Goal: Information Seeking & Learning: Learn about a topic

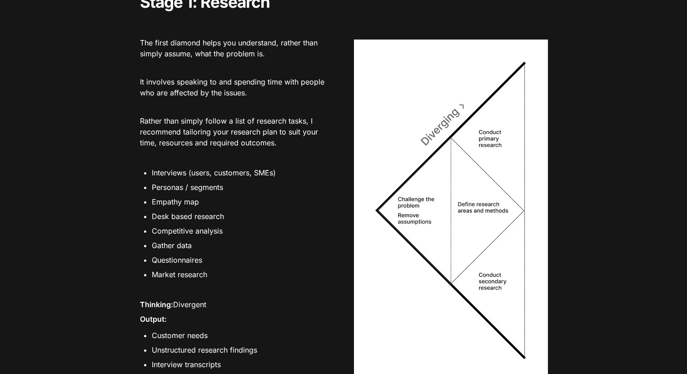
scroll to position [1560, 0]
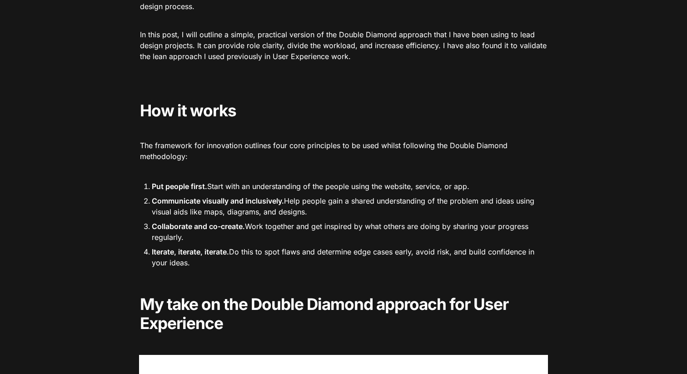
scroll to position [0, 0]
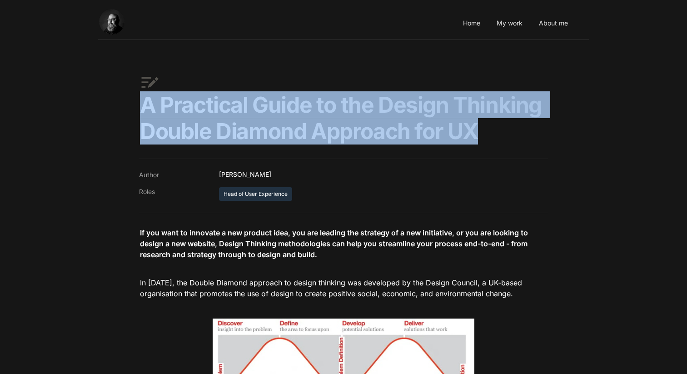
drag, startPoint x: 143, startPoint y: 105, endPoint x: 483, endPoint y: 124, distance: 340.5
click at [482, 124] on h1 "A Practical Guide to the Design Thinking Double Diamond Approach for UX" at bounding box center [343, 118] width 409 height 54
copy h1 "A Practical Guide to the Design Thinking Double Diamond Approach for UX"
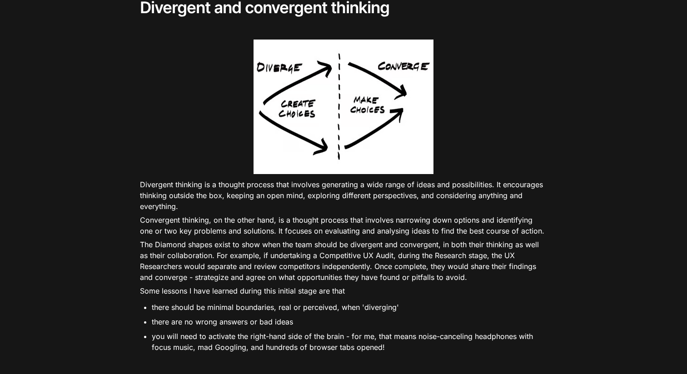
scroll to position [1301, 0]
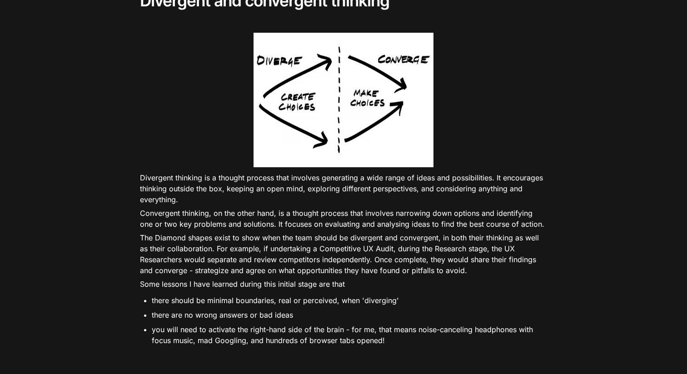
click at [174, 231] on p "Convergent thinking, on the other hand, is a thought process that involves narr…" at bounding box center [343, 218] width 409 height 25
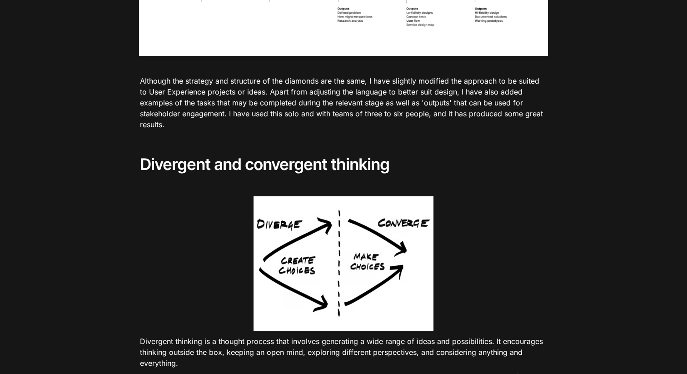
scroll to position [1152, 0]
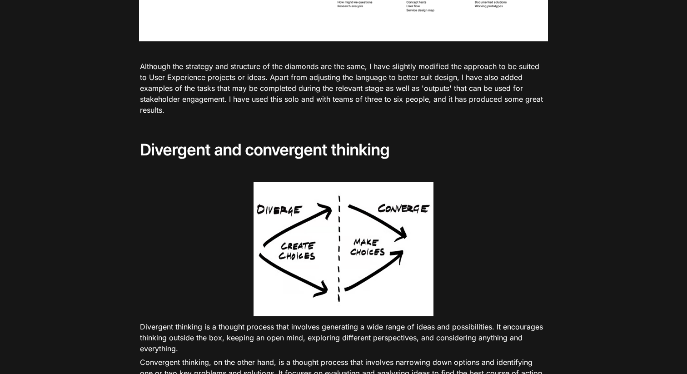
click at [177, 188] on div at bounding box center [343, 249] width 409 height 135
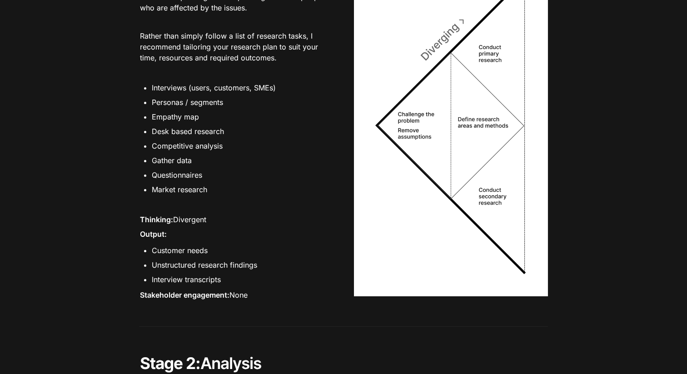
scroll to position [1802, 0]
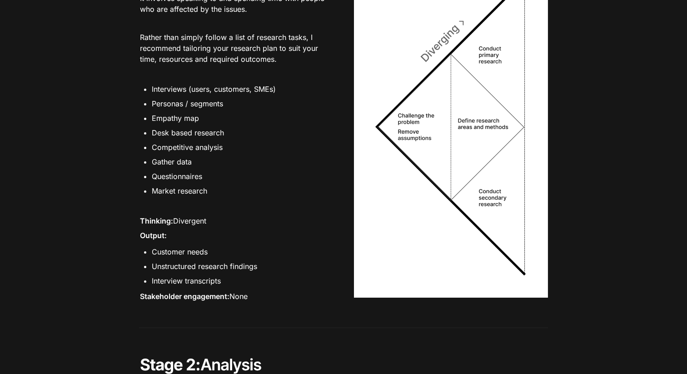
click at [212, 199] on ul "Interviews (users, customers, SMEs) Personas / segments Empathy map Desk based …" at bounding box center [236, 139] width 194 height 117
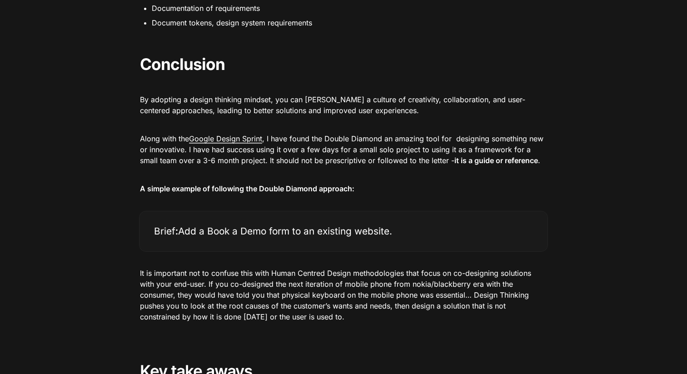
scroll to position [2883, 0]
click at [233, 144] on link "Google Design Sprint" at bounding box center [225, 140] width 73 height 10
click at [302, 93] on div at bounding box center [343, 86] width 409 height 15
click at [284, 165] on p "Along with the Google Design Sprint , I have found the Double Diamond an amazin…" at bounding box center [343, 149] width 409 height 35
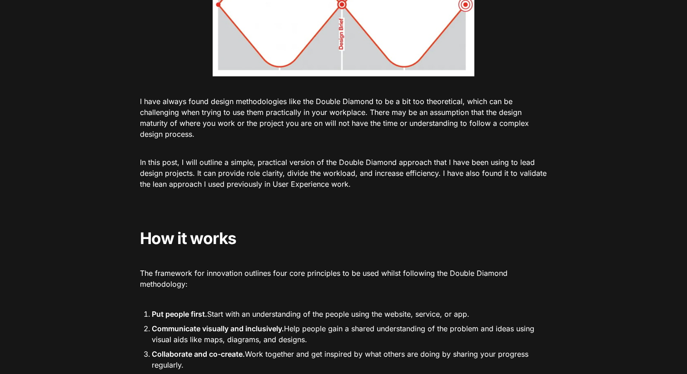
scroll to position [0, 0]
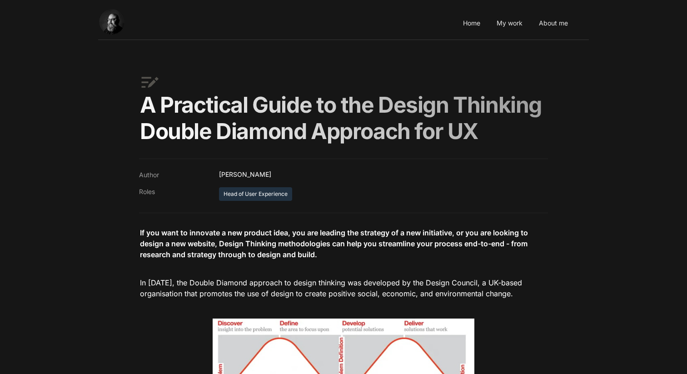
click at [271, 179] on p "Jamie Esterman" at bounding box center [381, 174] width 333 height 17
drag, startPoint x: 271, startPoint y: 179, endPoint x: 218, endPoint y: 179, distance: 53.2
click at [218, 179] on p "Jamie Esterman" at bounding box center [381, 174] width 333 height 17
copy p "Jamie Esterman"
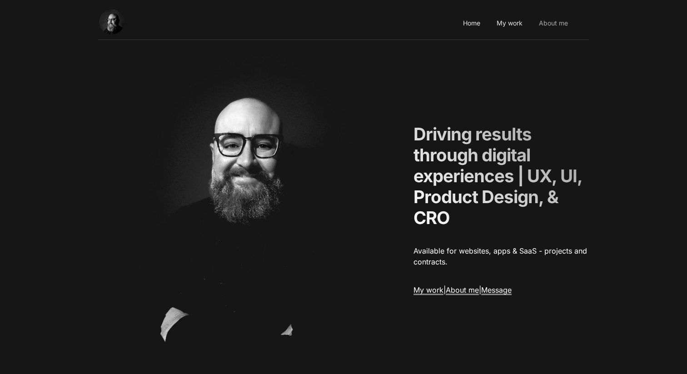
click at [566, 26] on link "About me" at bounding box center [553, 23] width 35 height 25
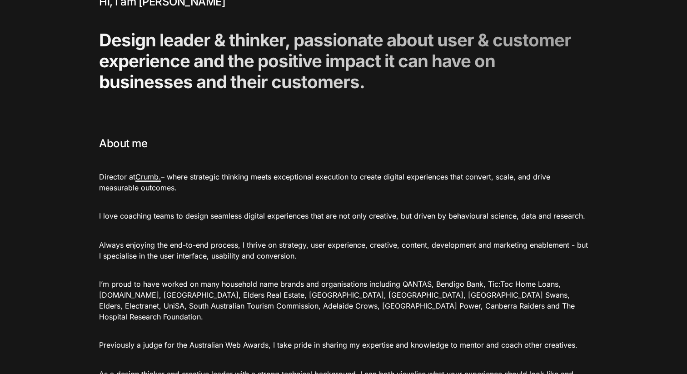
scroll to position [74, 0]
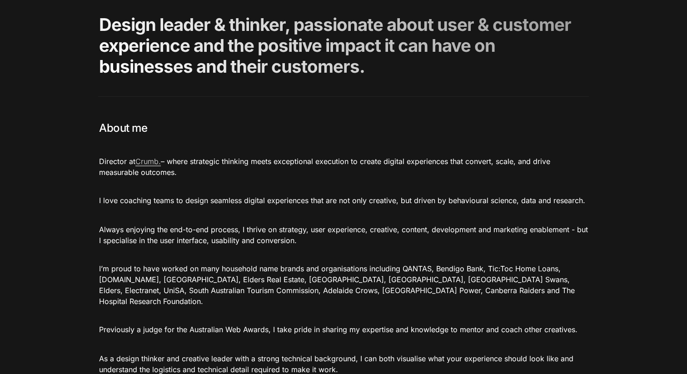
click at [153, 162] on link "Crumb." at bounding box center [147, 162] width 25 height 10
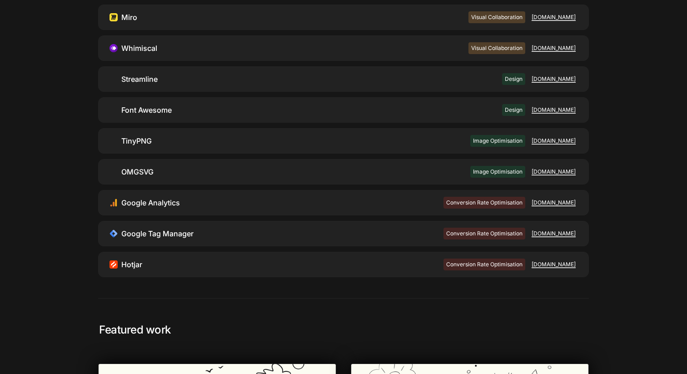
scroll to position [1430, 0]
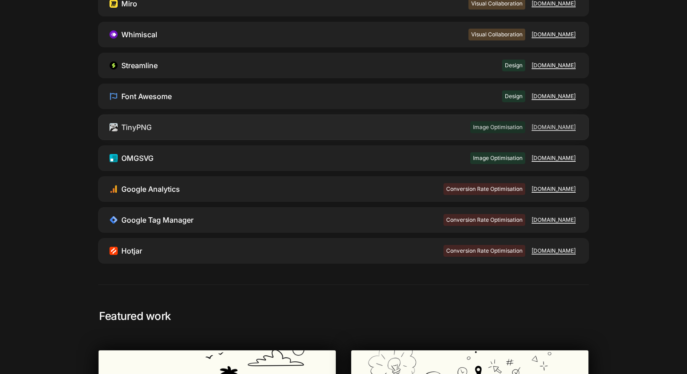
click at [192, 115] on link at bounding box center [344, 127] width 490 height 25
